Goal: Information Seeking & Learning: Learn about a topic

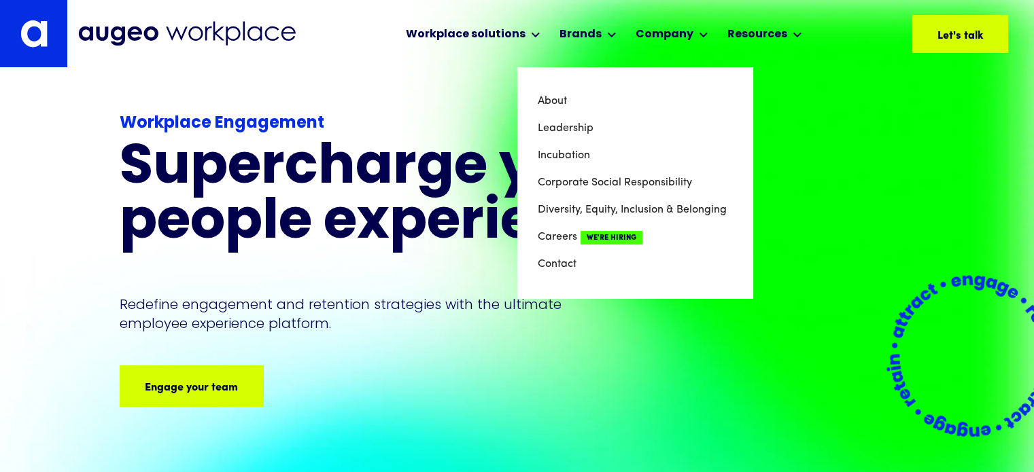
click at [813, 247] on div "Workplace Engagement Supercharge your people experience Redefine engagement and…" at bounding box center [517, 281] width 795 height 426
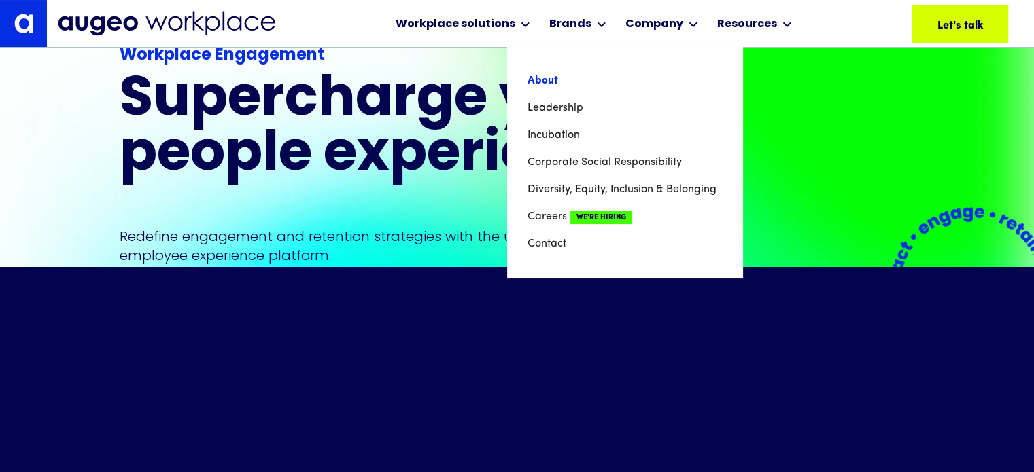
scroll to position [205, 0]
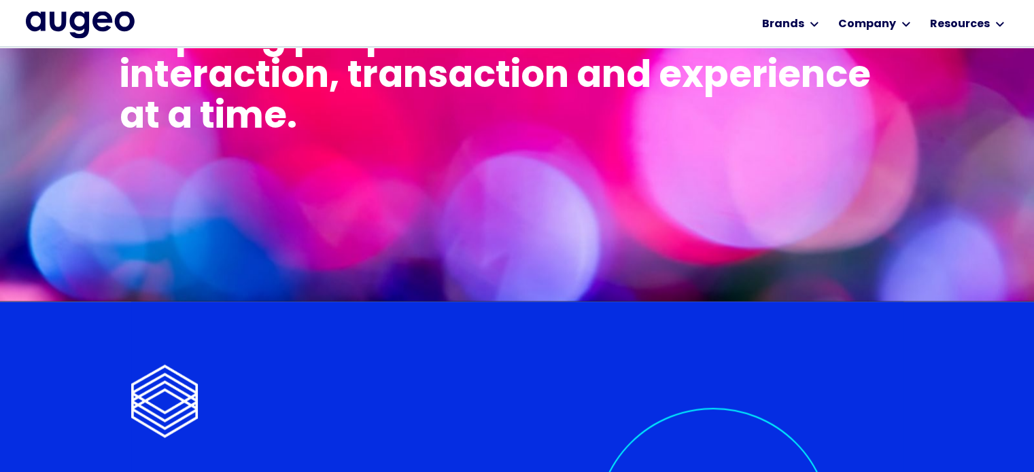
scroll to position [2671, 0]
